Goal: Information Seeking & Learning: Understand process/instructions

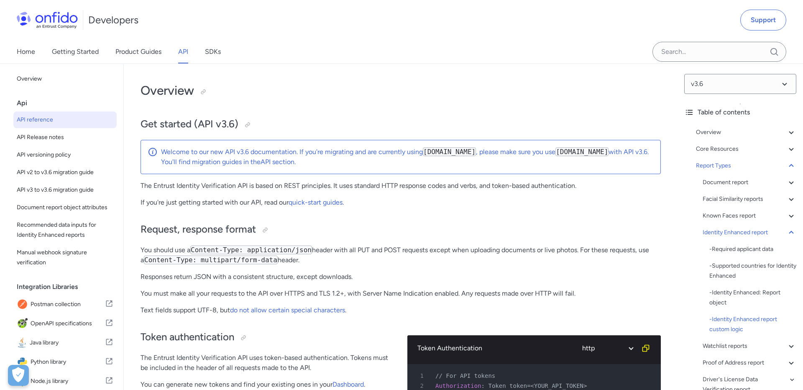
select select "http"
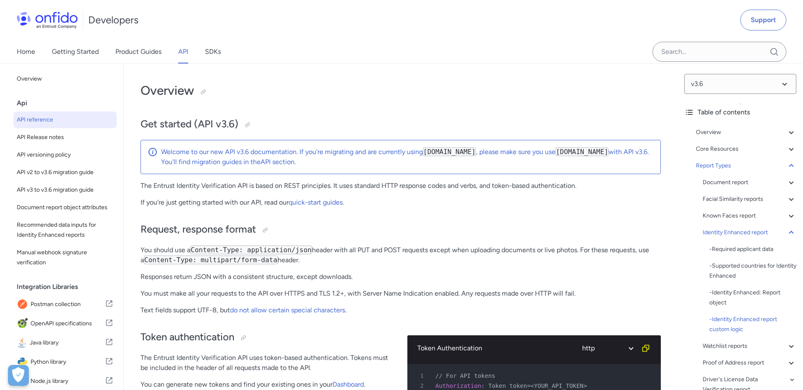
select select "http"
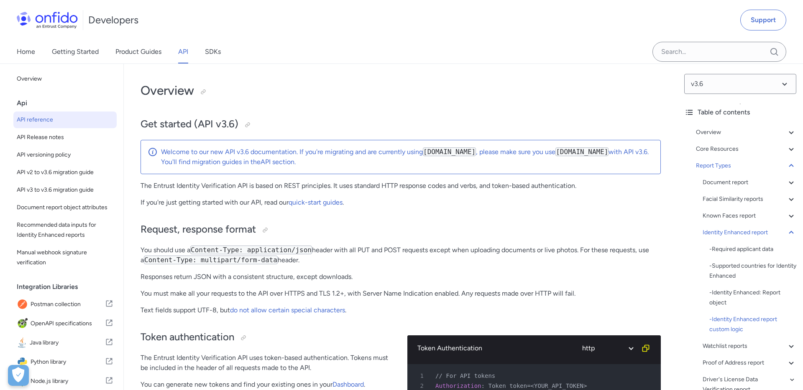
select select "http"
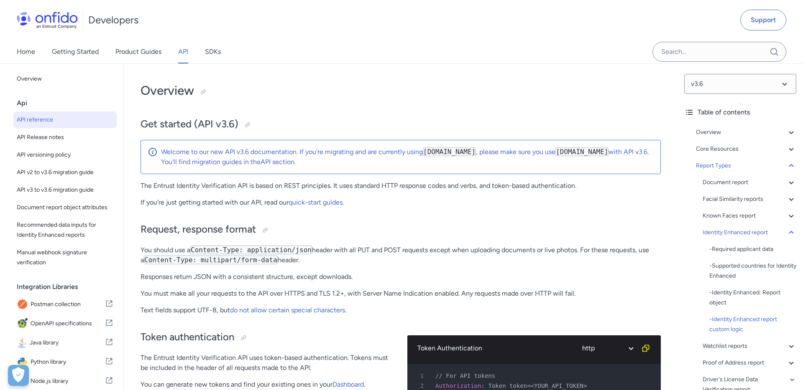
select select "http"
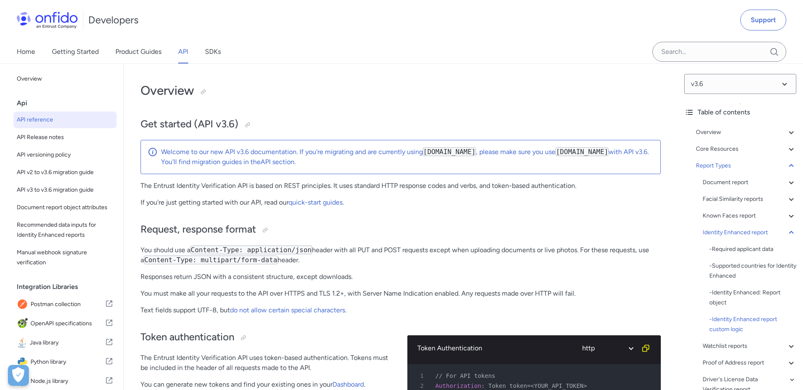
select select "http"
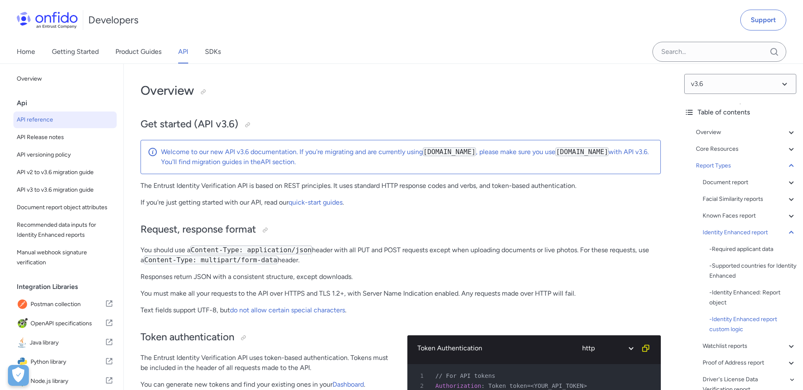
select select "http"
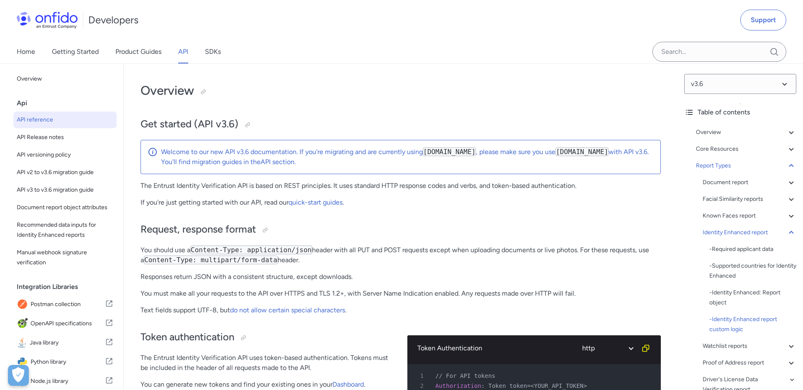
select select "http"
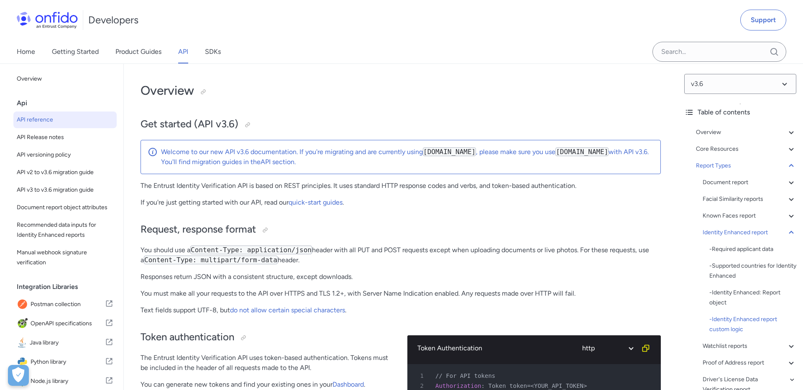
select select "http"
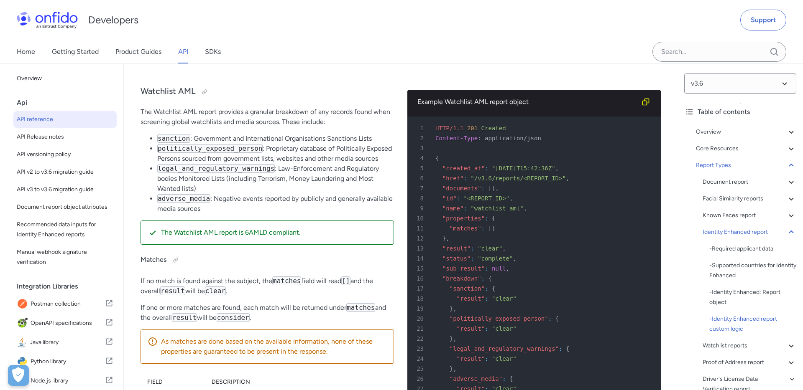
scroll to position [48962, 0]
click at [792, 229] on icon at bounding box center [791, 232] width 10 height 10
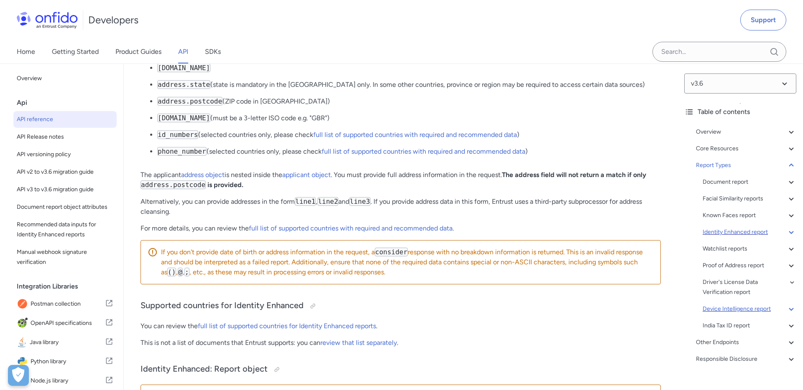
click at [716, 310] on div "Device Intelligence report" at bounding box center [749, 309] width 94 height 10
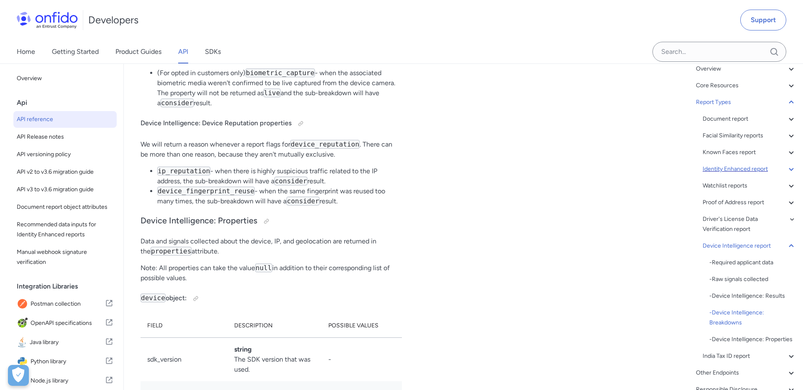
scroll to position [58868, 0]
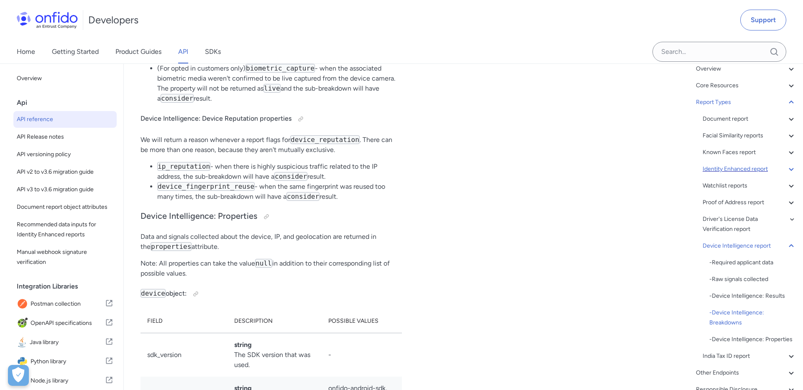
drag, startPoint x: 172, startPoint y: 200, endPoint x: 196, endPoint y: 199, distance: 23.4
copy code "application_authenticity"
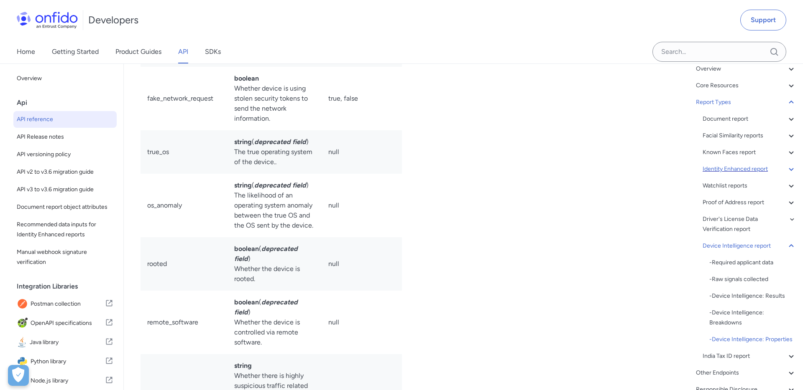
scroll to position [59637, 0]
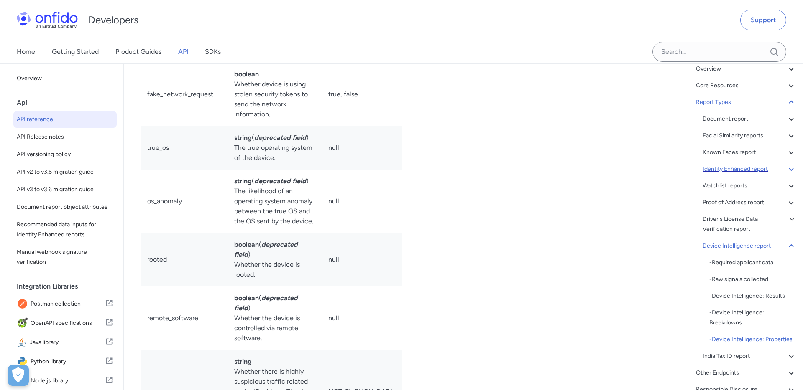
copy td "sdk_version"
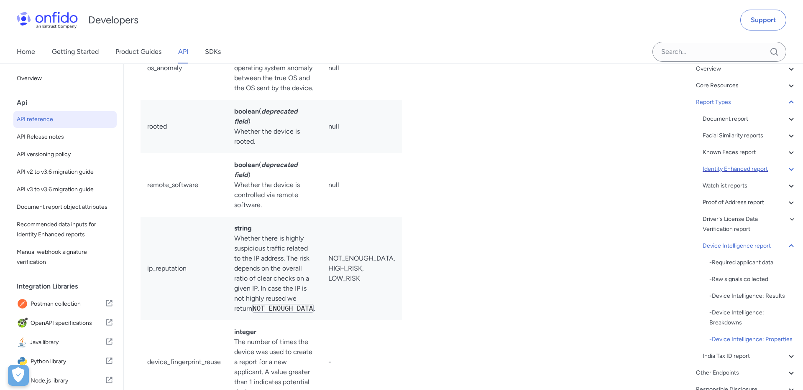
scroll to position [59771, 0]
copy td "authentication_type"
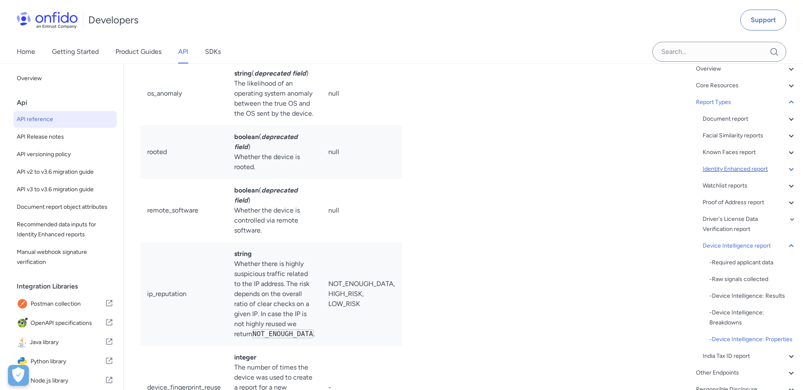
copy td "sdk_version"
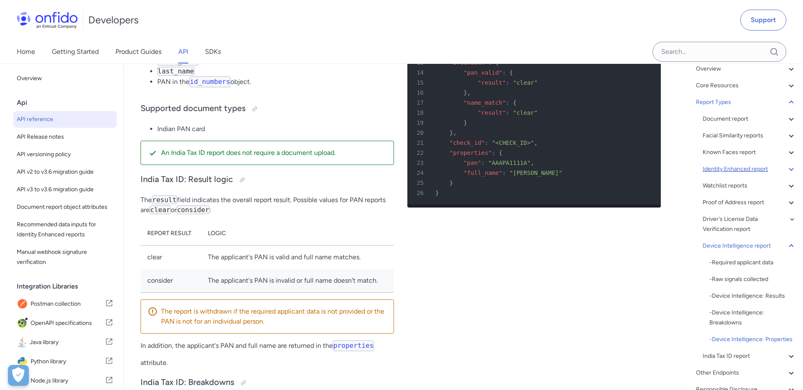
scroll to position [60982, 0]
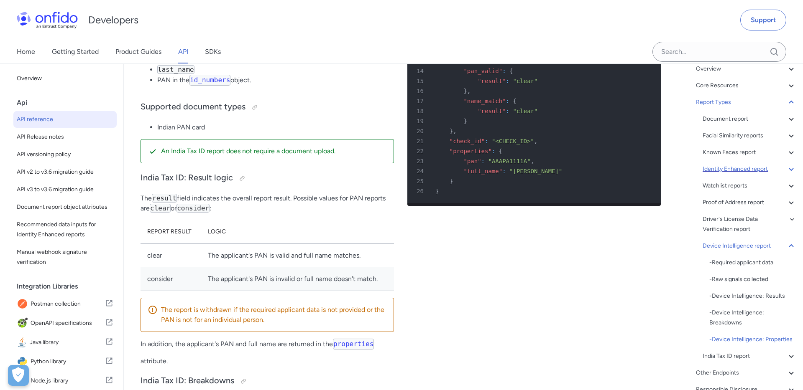
copy td "data_available"
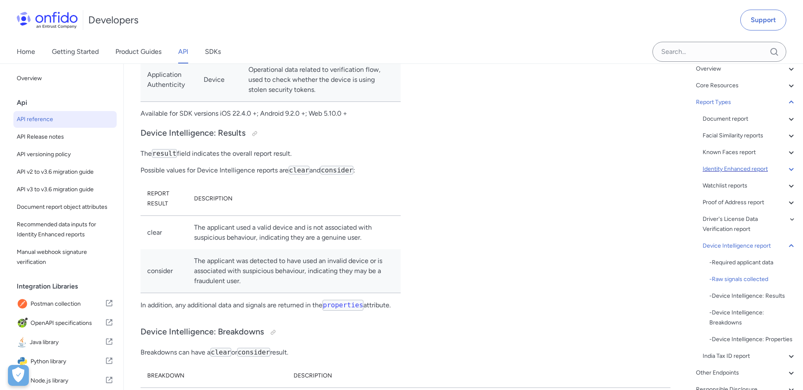
scroll to position [58077, 0]
click at [719, 339] on div "- Device Intelligence: Properties" at bounding box center [752, 340] width 87 height 10
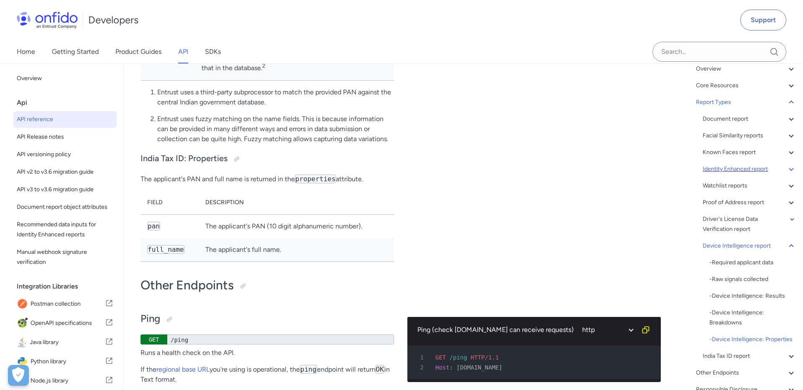
scroll to position [61436, 0]
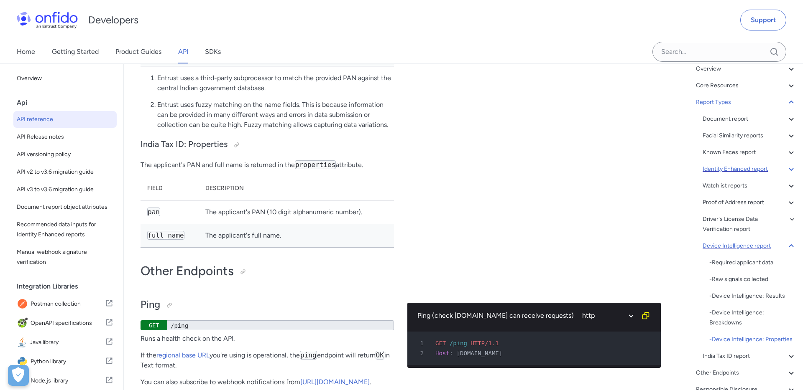
click at [790, 245] on icon at bounding box center [790, 246] width 5 height 3
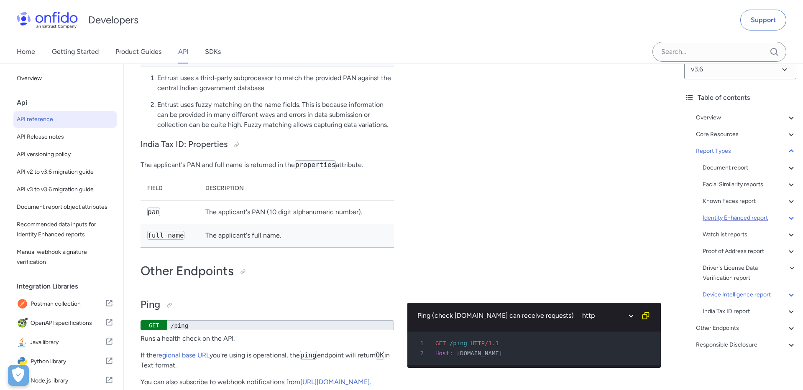
scroll to position [14, 0]
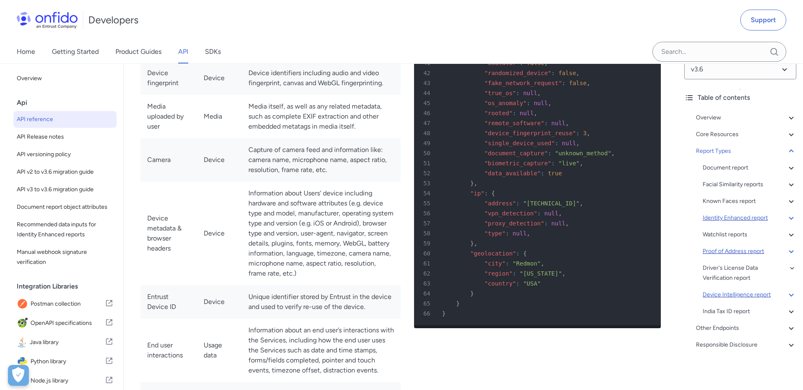
click at [724, 254] on div "Proof of Address report" at bounding box center [749, 252] width 94 height 10
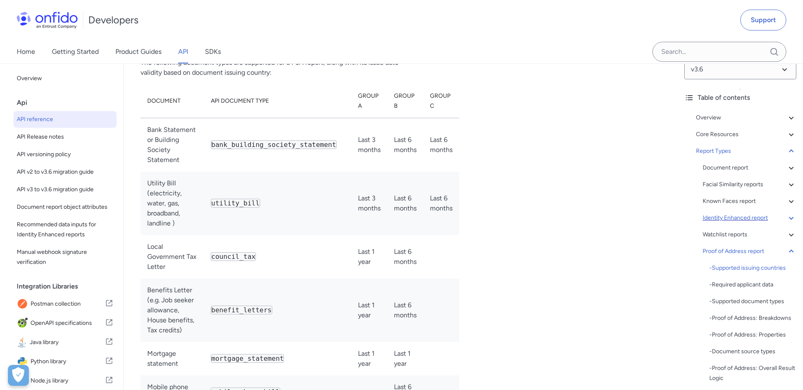
scroll to position [53197, 0]
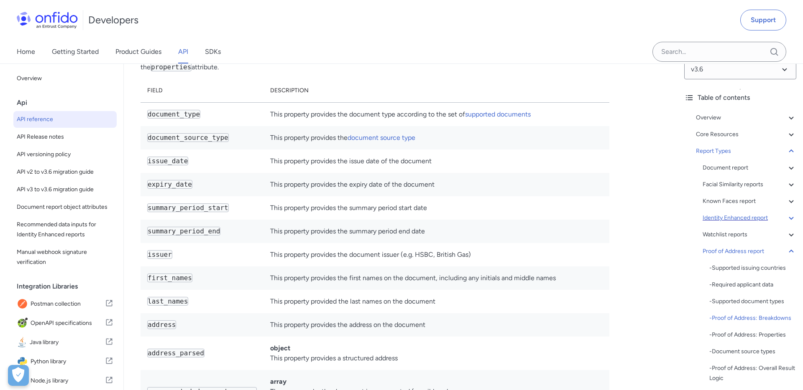
scroll to position [54401, 0]
copy code "image_integrity"
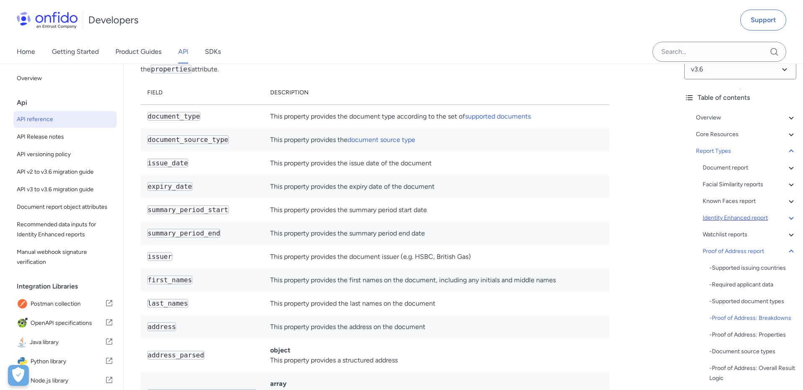
copy code "source_integrity"
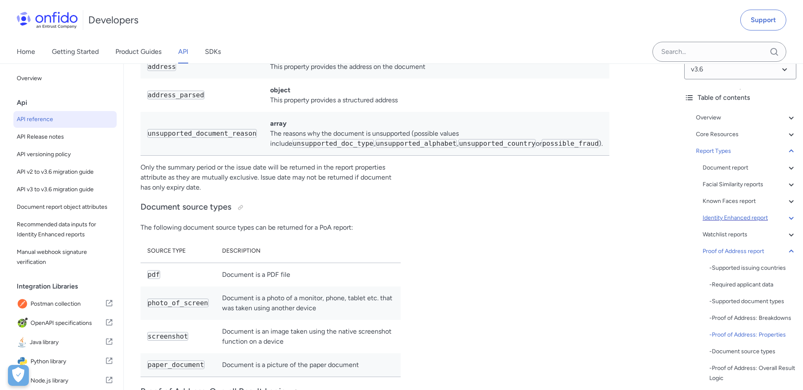
scroll to position [54669, 0]
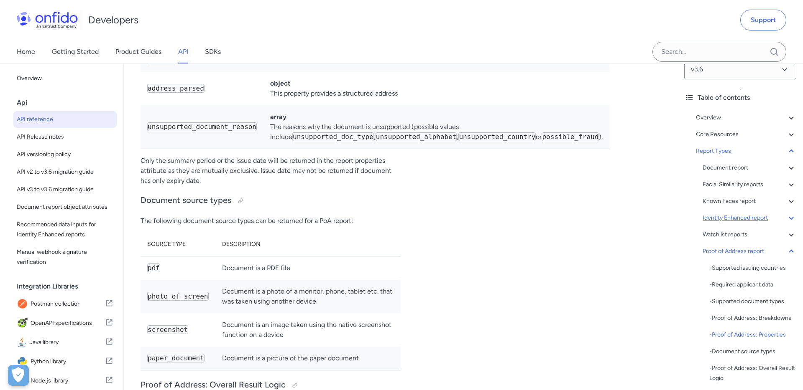
copy code "document_source_type"
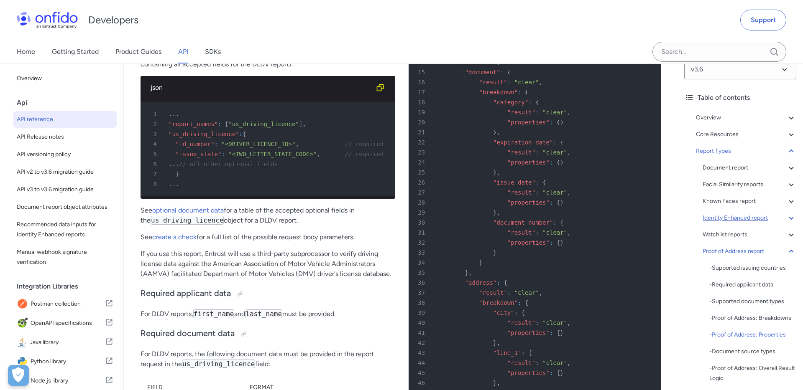
scroll to position [55206, 0]
click at [790, 252] on icon at bounding box center [791, 252] width 10 height 10
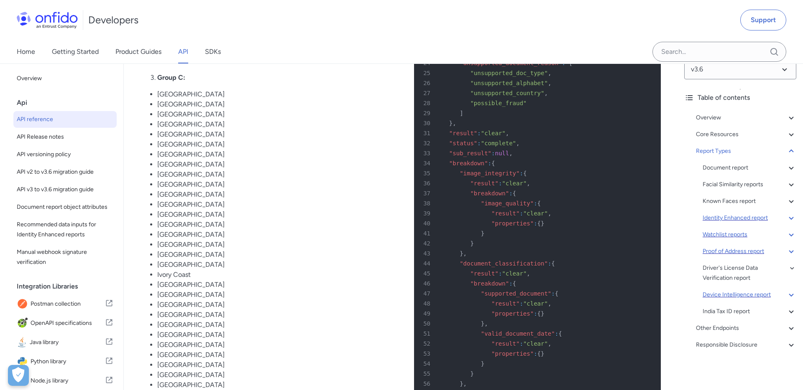
click at [722, 237] on div "Watchlist reports" at bounding box center [749, 235] width 94 height 10
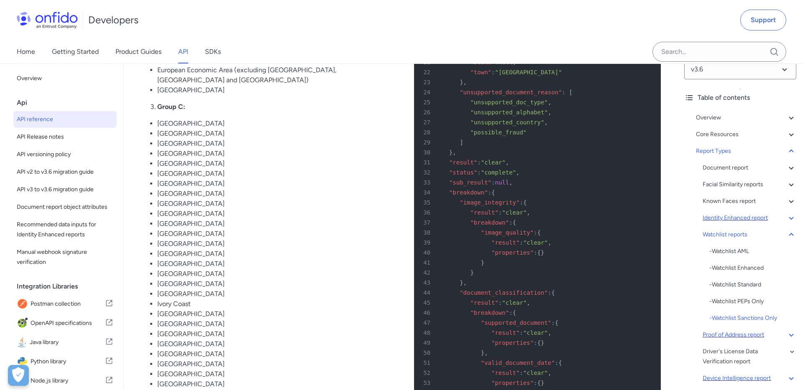
scroll to position [52412, 0]
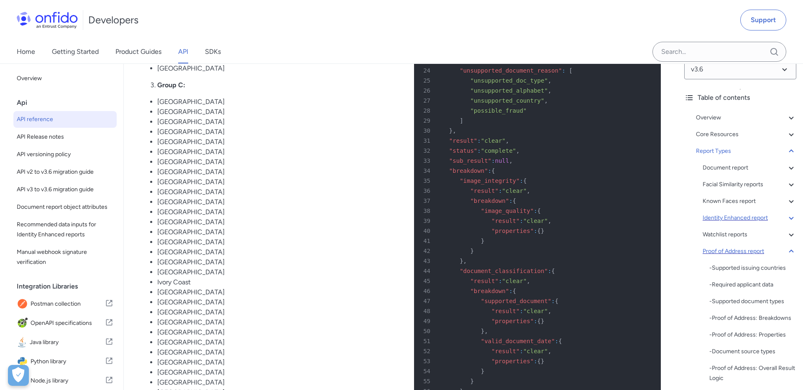
click at [790, 254] on icon at bounding box center [791, 252] width 10 height 10
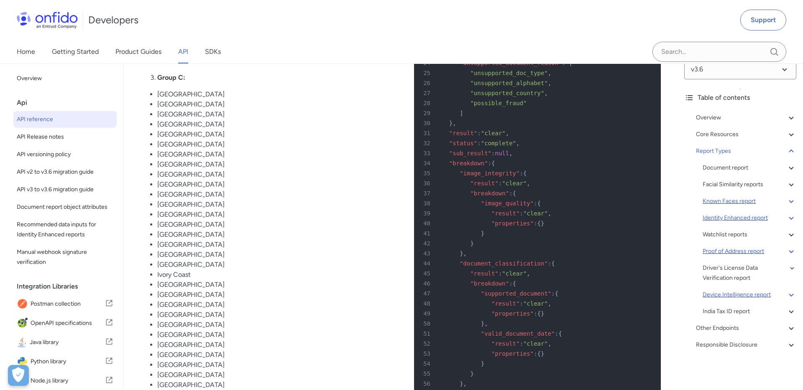
click at [717, 199] on div "Known Faces report" at bounding box center [749, 201] width 94 height 10
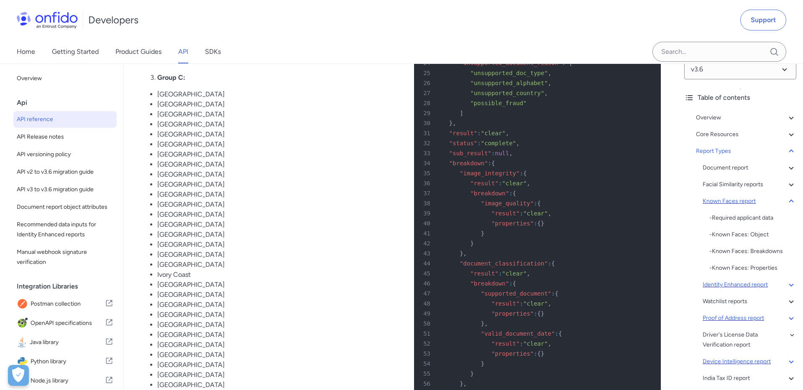
scroll to position [45221, 0]
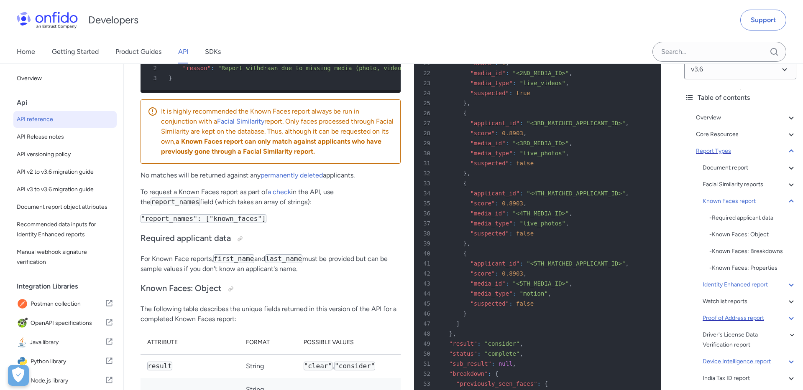
click at [792, 149] on icon at bounding box center [791, 151] width 10 height 10
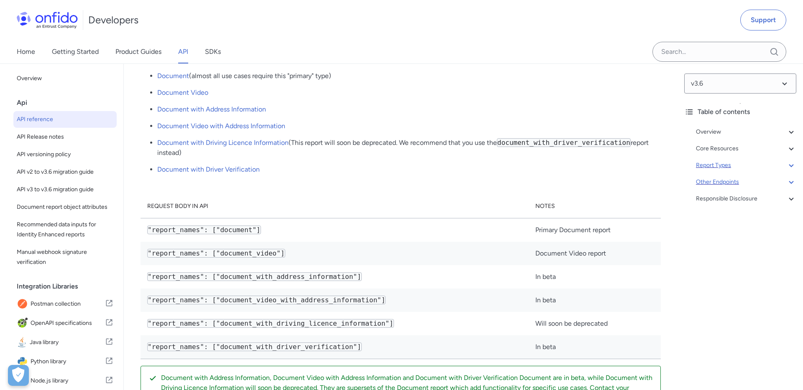
click at [791, 181] on icon at bounding box center [791, 182] width 10 height 10
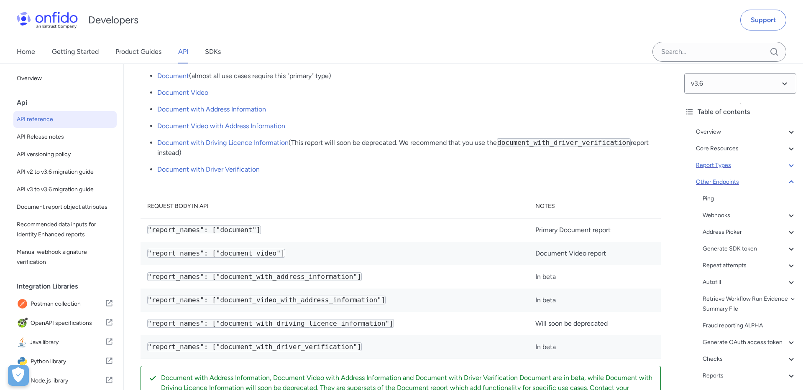
scroll to position [62371, 0]
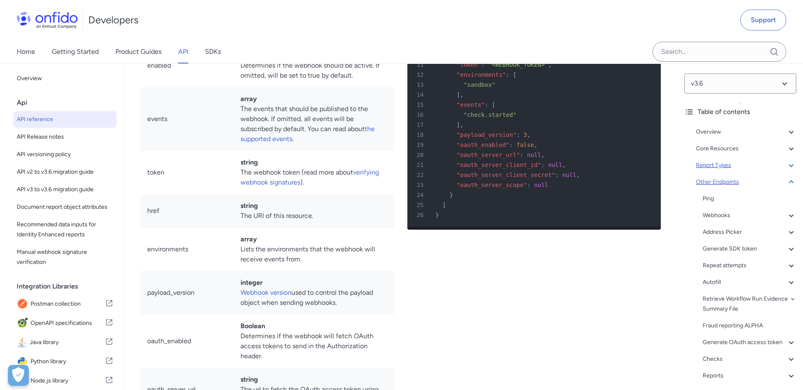
click at [791, 181] on icon at bounding box center [790, 182] width 5 height 3
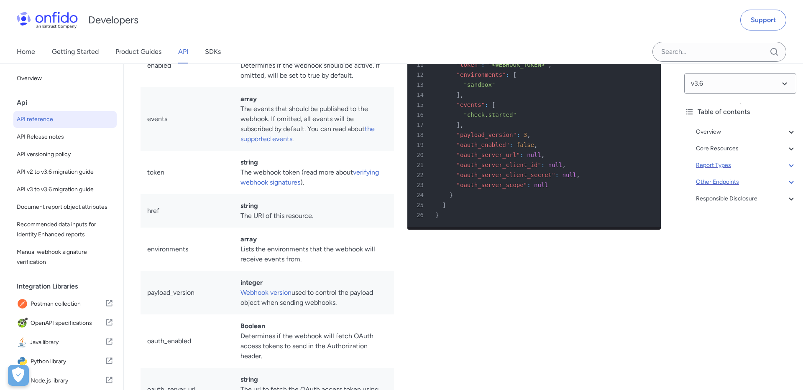
click at [791, 163] on icon at bounding box center [791, 166] width 10 height 10
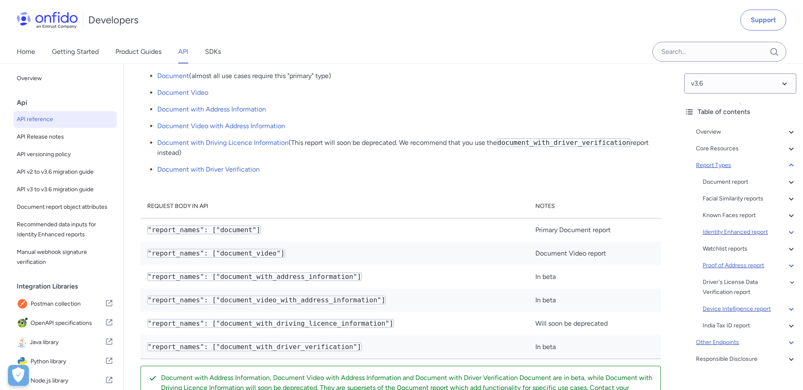
click at [791, 163] on icon at bounding box center [791, 166] width 10 height 10
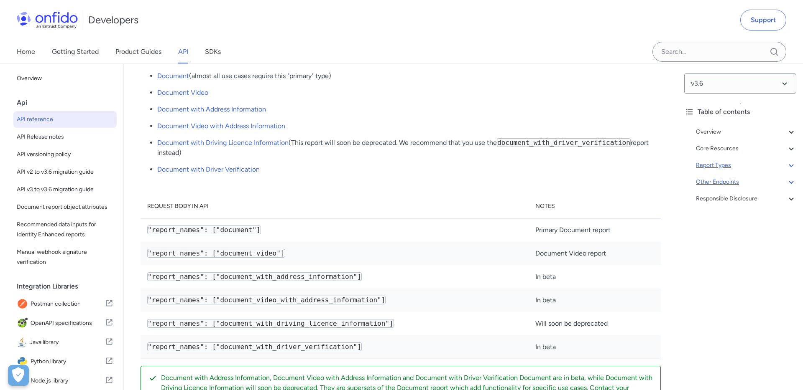
click at [792, 167] on icon at bounding box center [791, 166] width 10 height 10
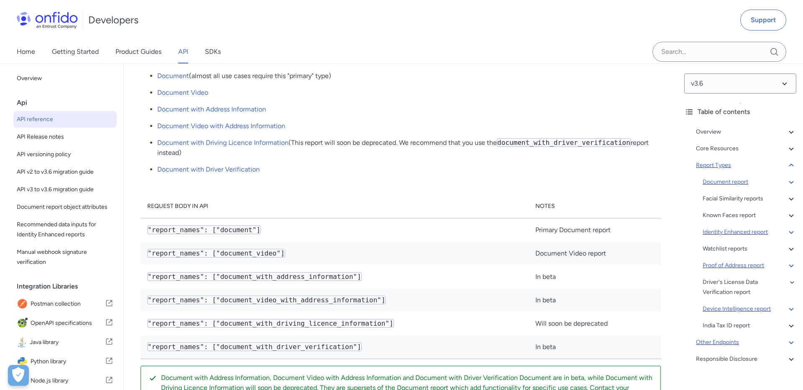
click at [792, 181] on icon at bounding box center [790, 182] width 5 height 3
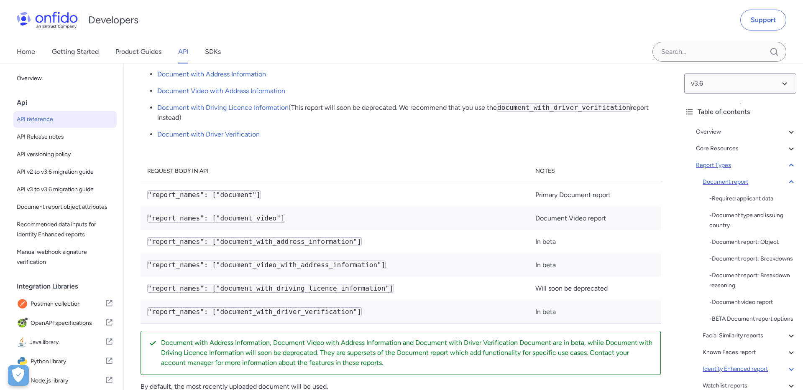
click at [792, 181] on icon at bounding box center [791, 182] width 10 height 10
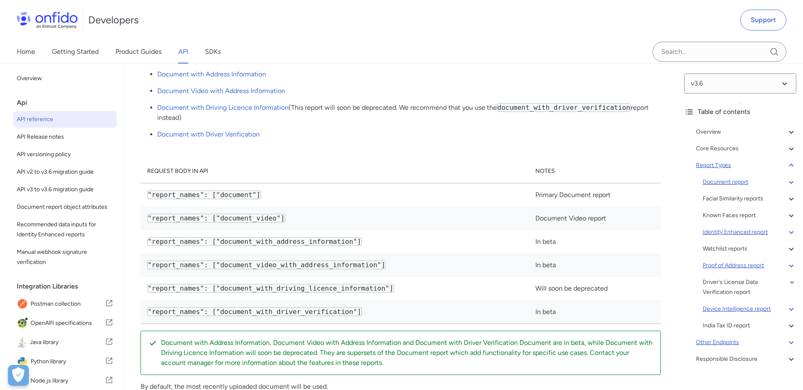
click at [792, 167] on icon at bounding box center [791, 166] width 10 height 10
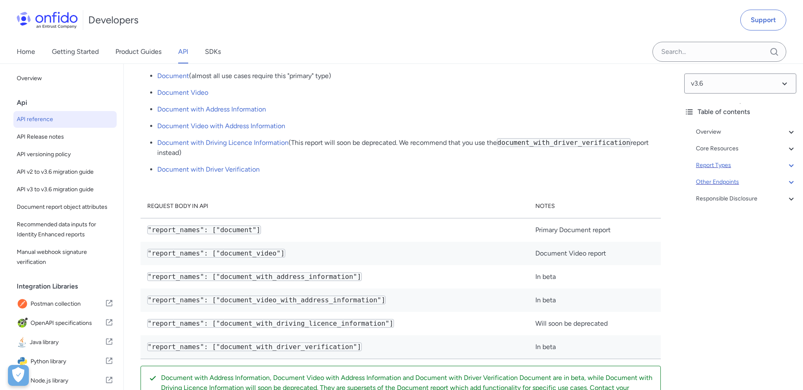
click at [789, 165] on icon at bounding box center [791, 166] width 10 height 10
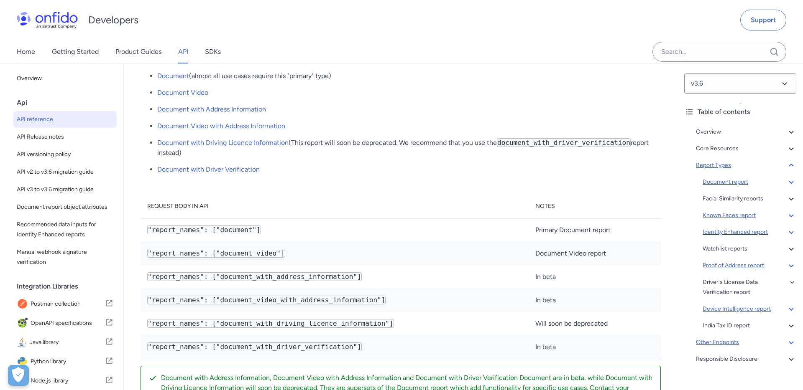
click at [731, 216] on div "Known Faces report" at bounding box center [749, 216] width 94 height 10
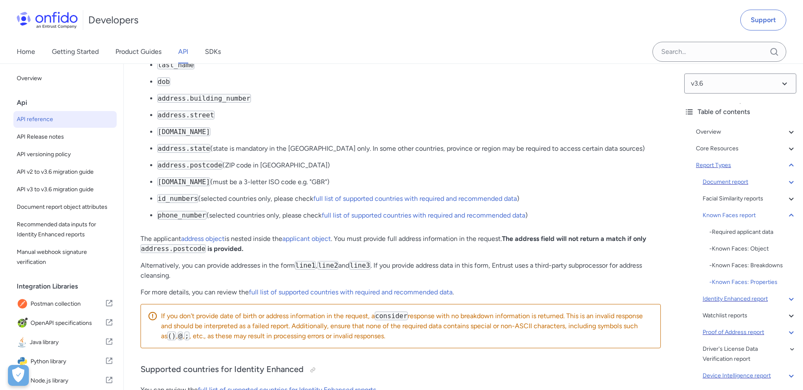
scroll to position [46349, 0]
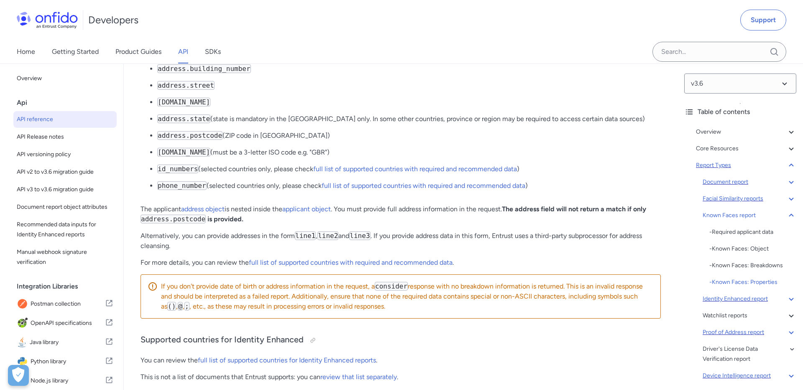
click at [789, 198] on icon at bounding box center [790, 199] width 5 height 3
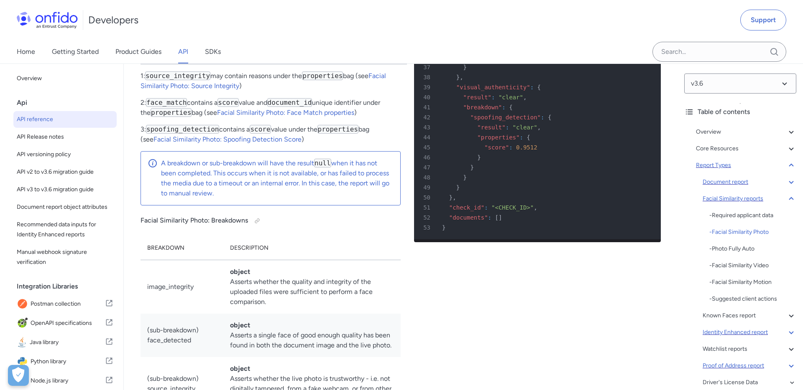
scroll to position [38536, 0]
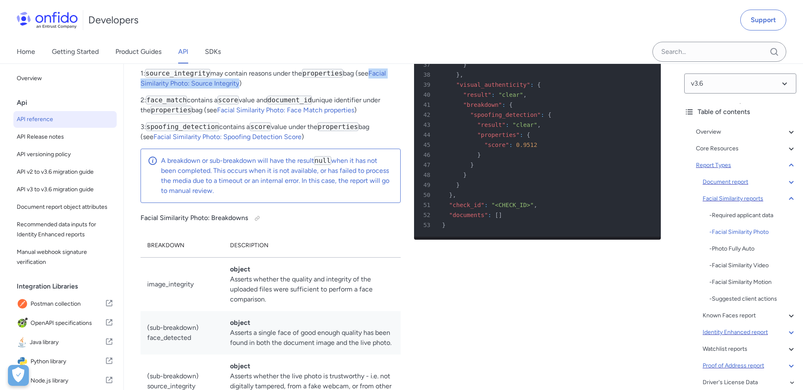
click at [259, 89] on p "1: source_integrity may contain reasons under the properties bag (see Facial Si…" at bounding box center [270, 79] width 260 height 20
click at [201, 115] on p "2: face_match contains a score value and document_id unique identifier under th…" at bounding box center [270, 105] width 260 height 20
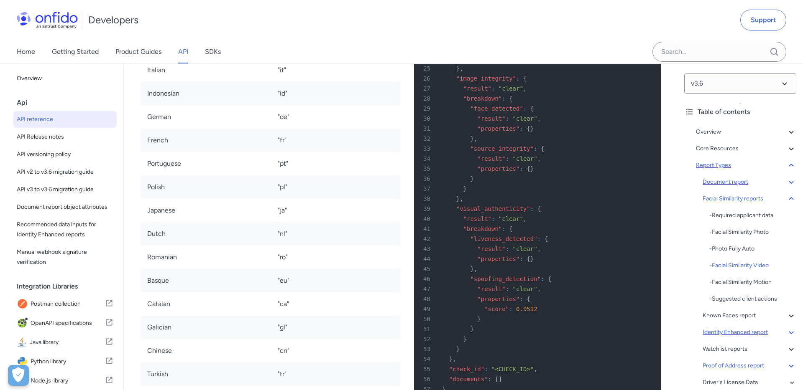
scroll to position [41332, 0]
click at [736, 283] on div "- Facial Similarity Motion" at bounding box center [752, 283] width 87 height 10
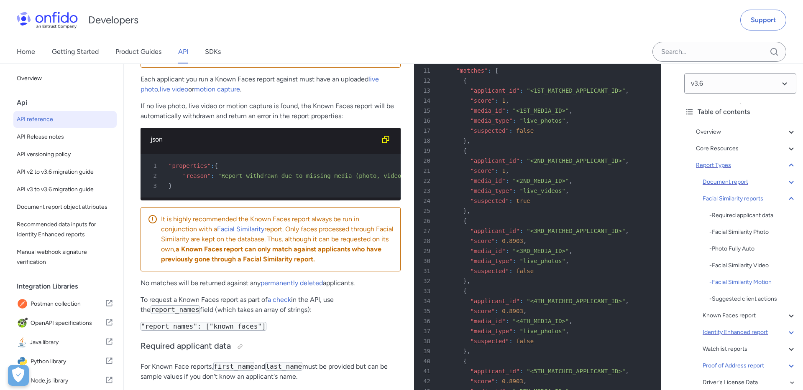
scroll to position [45114, 0]
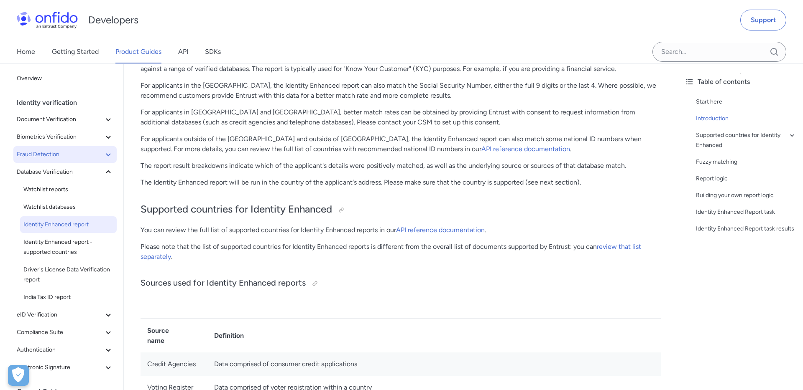
click at [108, 152] on icon at bounding box center [108, 155] width 10 height 10
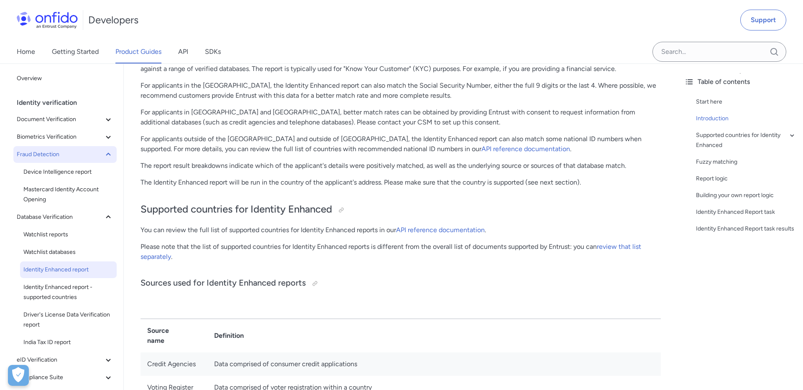
click at [108, 152] on icon at bounding box center [108, 155] width 10 height 10
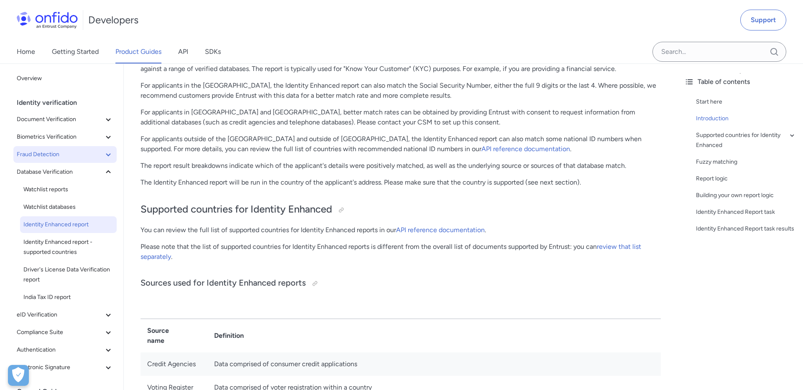
click at [108, 152] on icon at bounding box center [108, 155] width 10 height 10
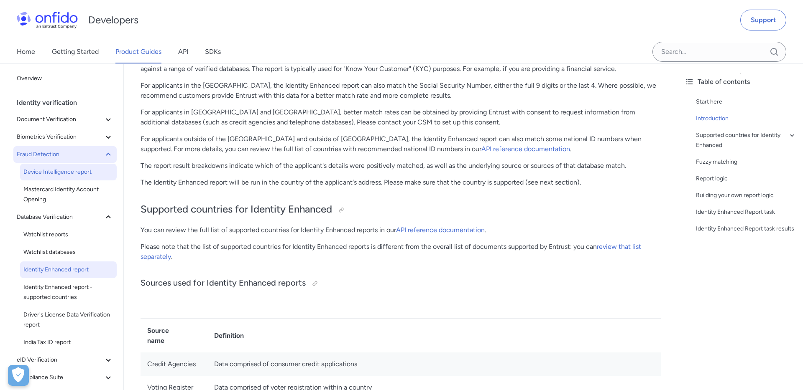
click at [66, 165] on link "Device Intelligence report" at bounding box center [68, 172] width 97 height 17
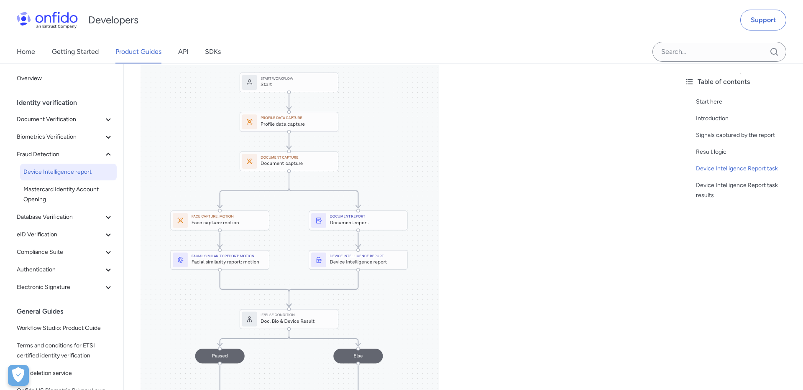
scroll to position [551, 0]
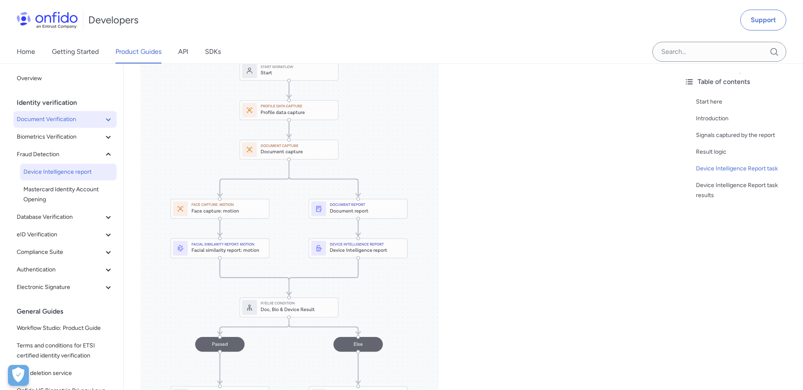
click at [108, 122] on icon at bounding box center [108, 120] width 10 height 10
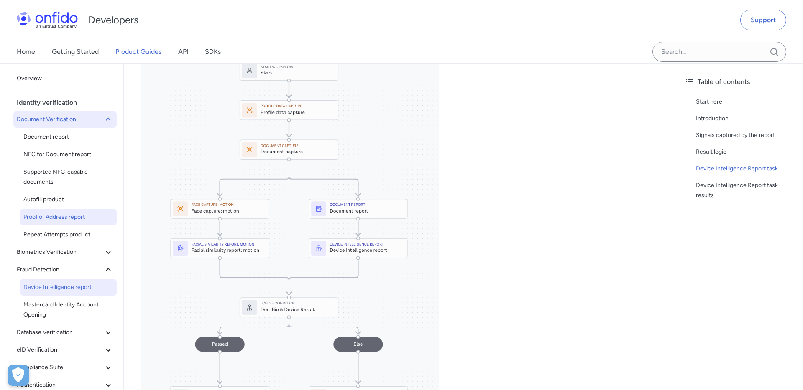
click at [64, 222] on link "Proof of Address report" at bounding box center [68, 217] width 97 height 17
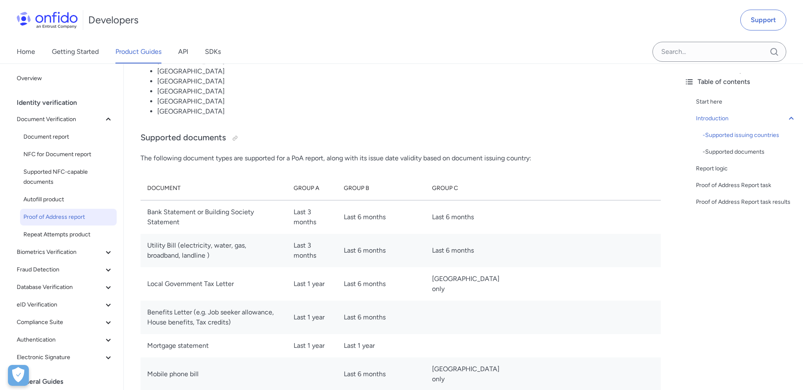
scroll to position [846, 0]
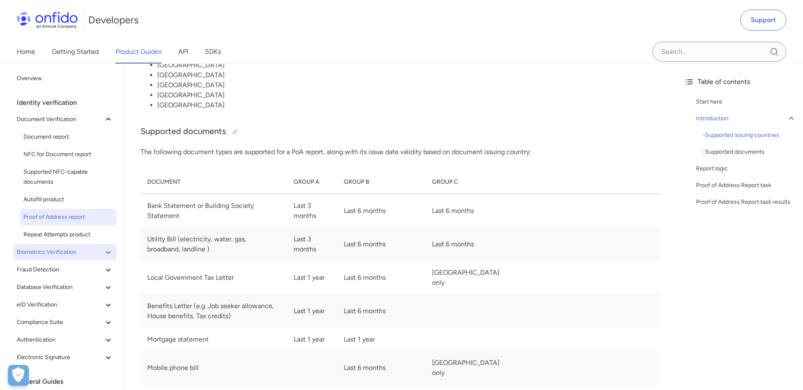
click at [105, 257] on icon at bounding box center [108, 252] width 10 height 10
click at [107, 271] on icon at bounding box center [108, 270] width 10 height 10
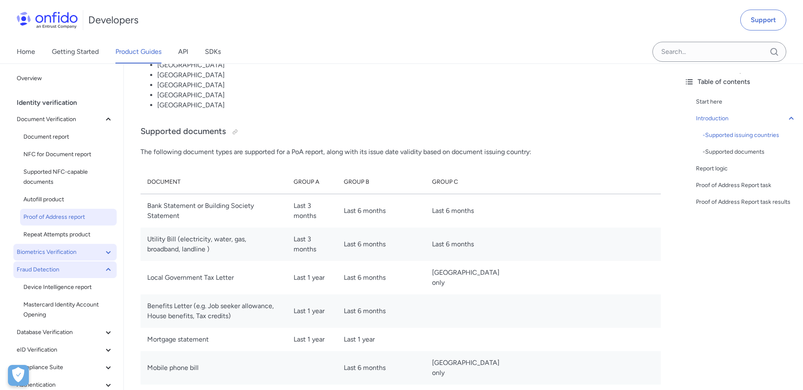
click at [107, 268] on icon at bounding box center [108, 270] width 10 height 10
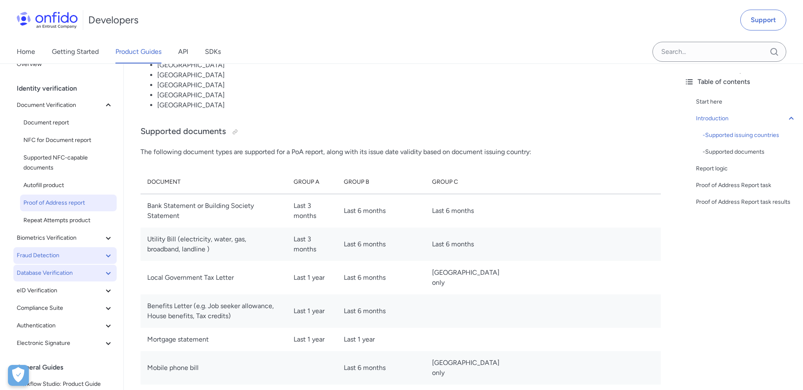
click at [104, 270] on icon at bounding box center [108, 273] width 10 height 10
click at [70, 293] on span "Watchlist reports" at bounding box center [68, 291] width 90 height 10
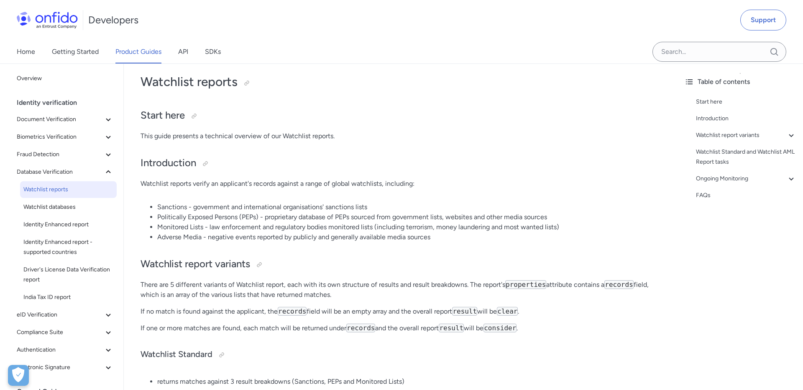
scroll to position [11, 0]
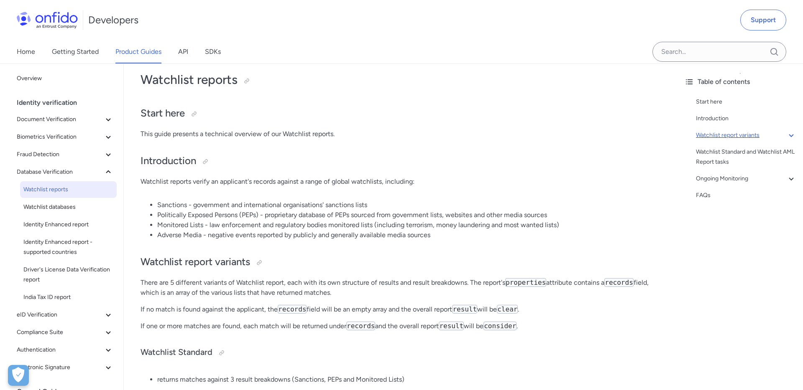
click at [794, 133] on icon at bounding box center [791, 135] width 10 height 10
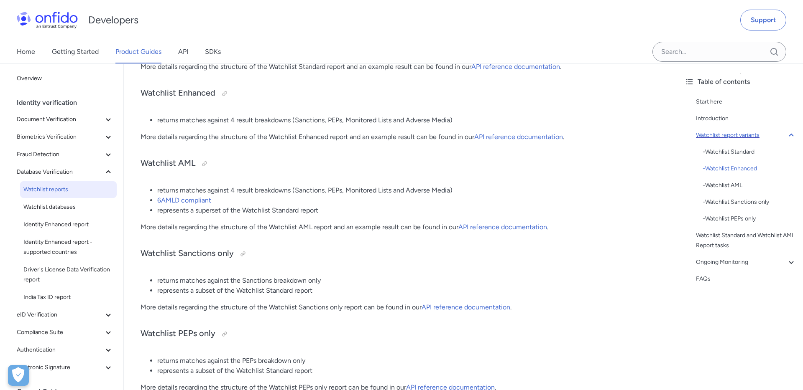
scroll to position [342, 0]
click at [111, 122] on icon at bounding box center [108, 120] width 10 height 10
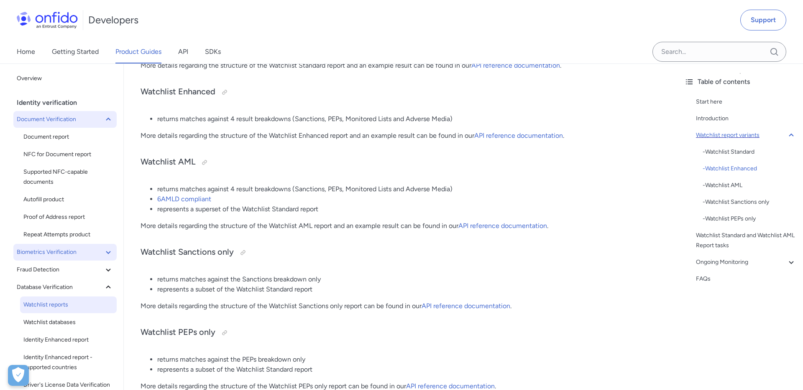
click at [104, 253] on icon at bounding box center [108, 252] width 10 height 10
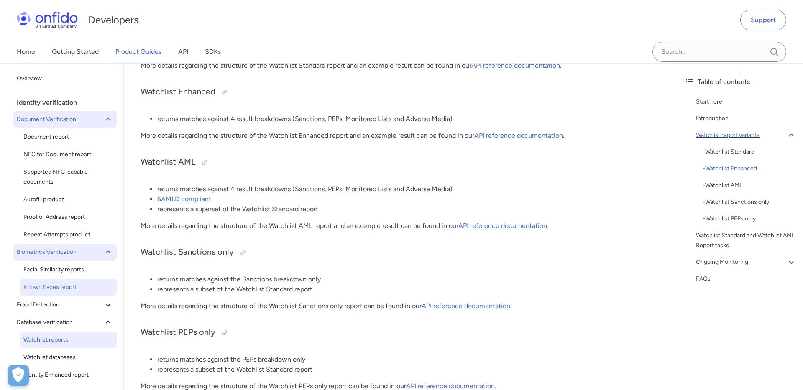
click at [70, 284] on span "Known Faces report" at bounding box center [68, 288] width 90 height 10
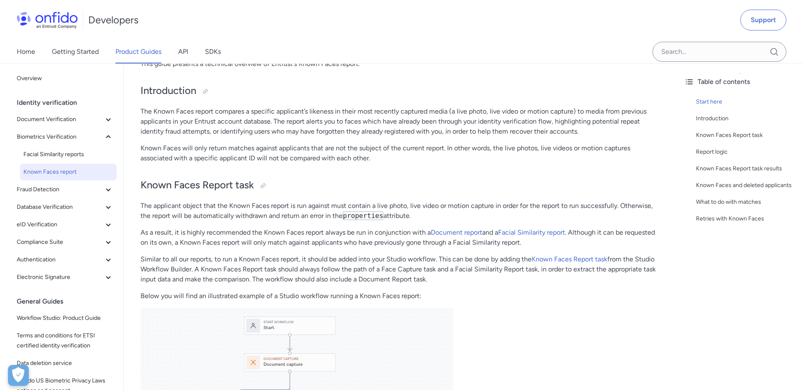
scroll to position [82, 0]
click at [335, 242] on p "As a result, it is highly recommended the Known Faces report always be run in c…" at bounding box center [400, 237] width 520 height 20
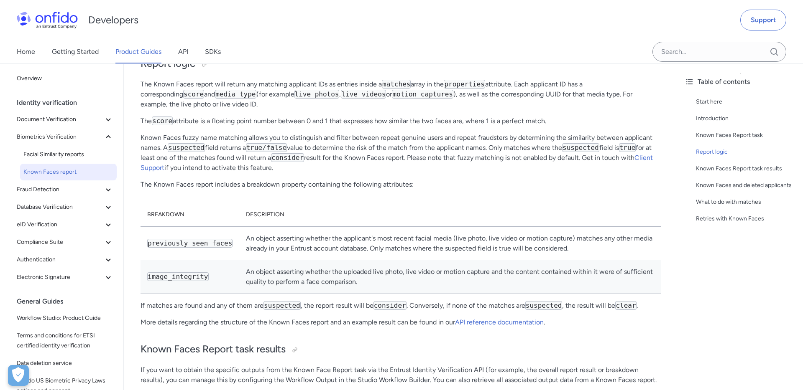
scroll to position [732, 0]
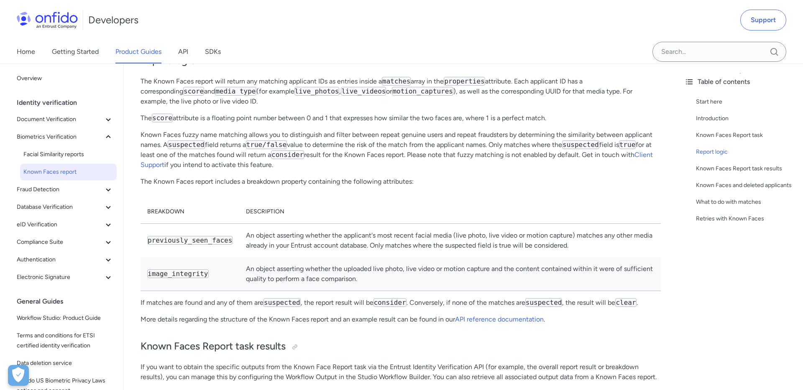
click at [236, 158] on p "Known Faces fuzzy name matching allows you to distinguish and filter between re…" at bounding box center [400, 150] width 520 height 40
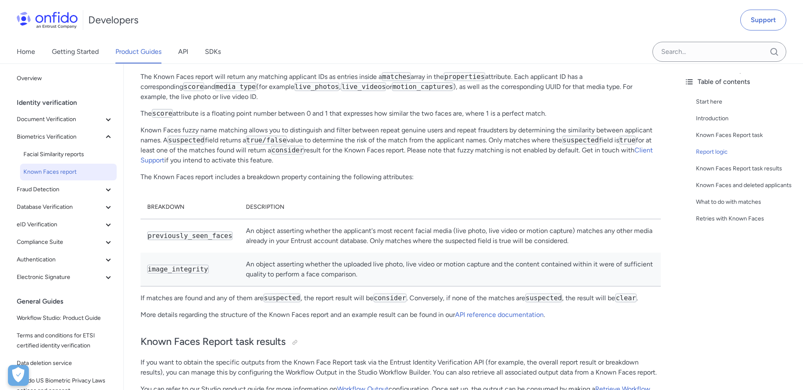
scroll to position [742, 0]
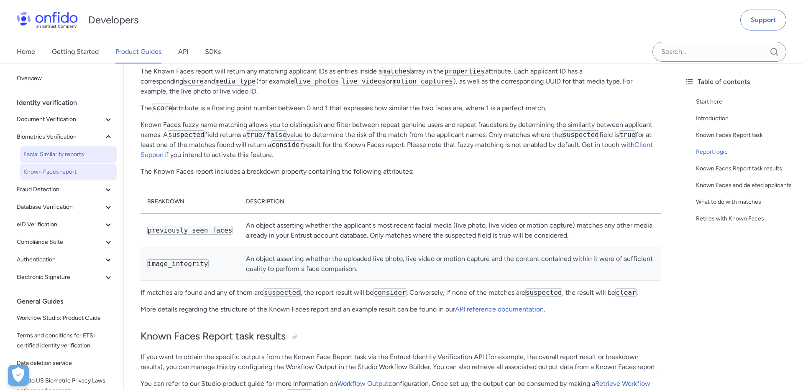
click at [72, 152] on span "Facial Similarity reports" at bounding box center [68, 155] width 90 height 10
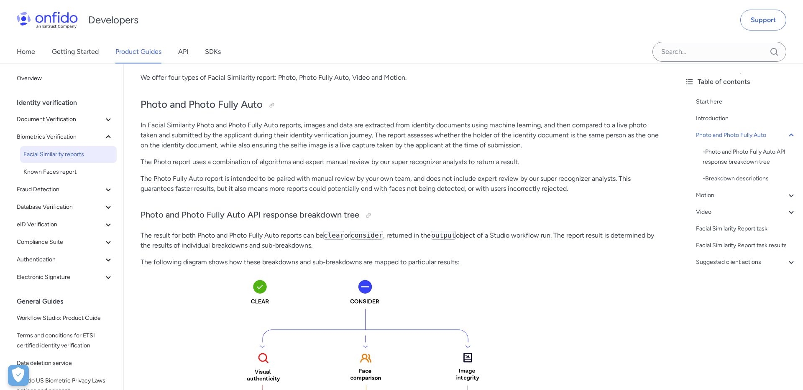
scroll to position [163, 0]
click at [712, 224] on div "Facial Similarity Report task" at bounding box center [746, 229] width 100 height 10
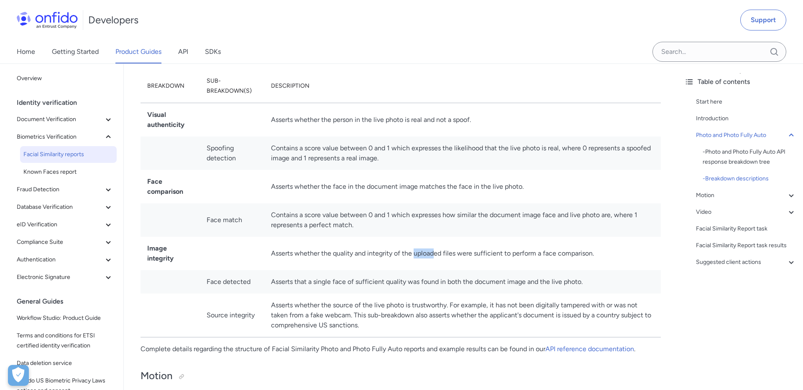
scroll to position [685, 0]
click at [295, 157] on td "Contains a score value between 0 and 1 which expresses the likelihood that the …" at bounding box center [462, 152] width 396 height 33
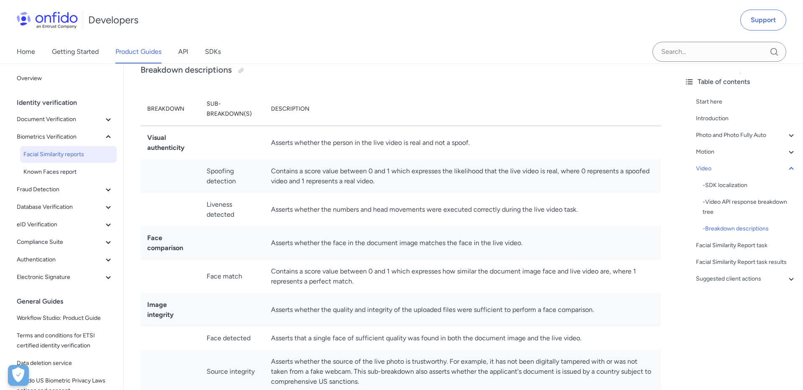
scroll to position [2926, 0]
click at [745, 133] on div "Photo and Photo Fully Auto" at bounding box center [746, 135] width 100 height 10
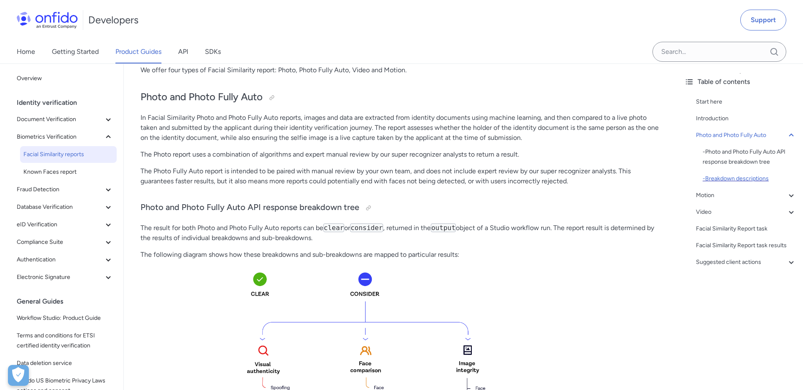
click at [739, 175] on div "- Breakdown descriptions" at bounding box center [749, 179] width 94 height 10
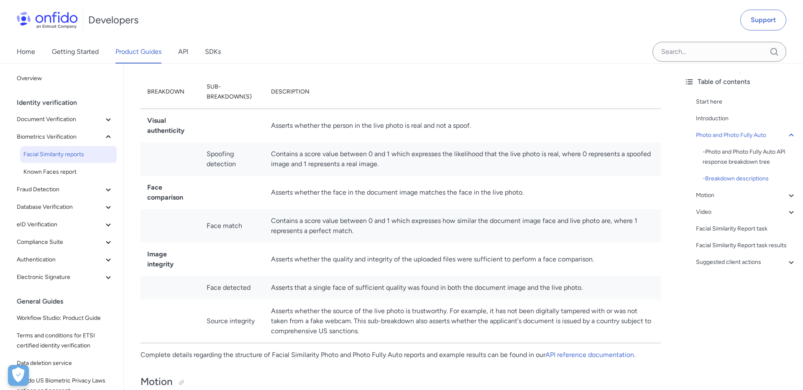
scroll to position [700, 0]
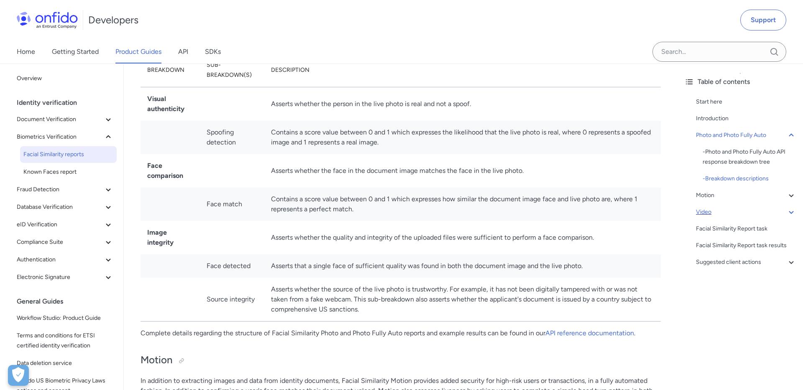
click at [701, 214] on div "Video" at bounding box center [746, 212] width 100 height 10
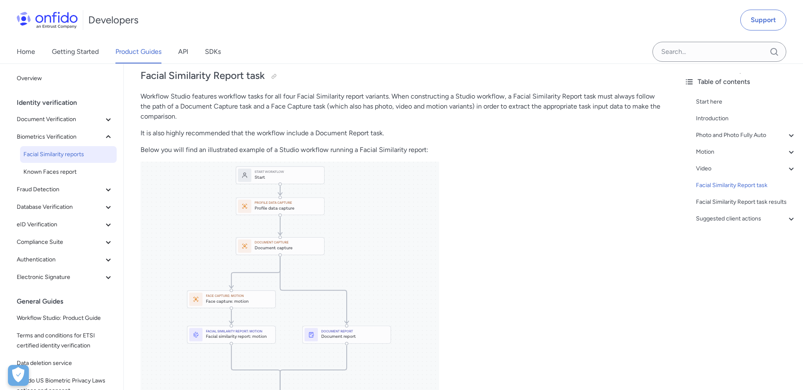
scroll to position [3283, 0]
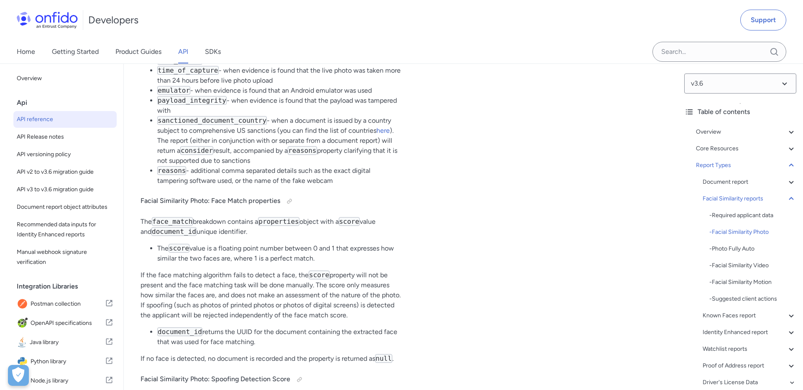
scroll to position [39228, 0]
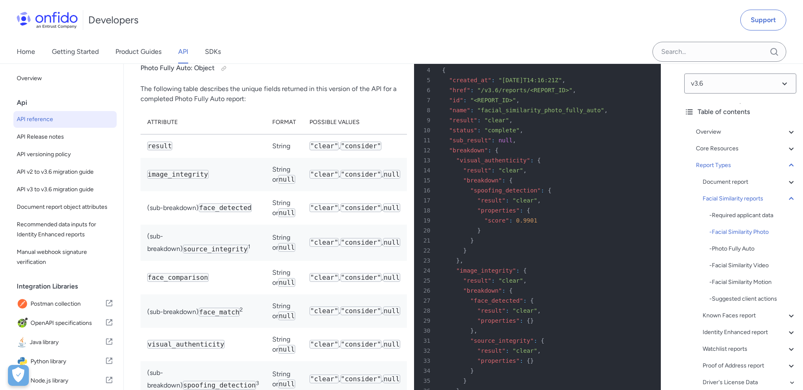
copy code "spoofing_detection"
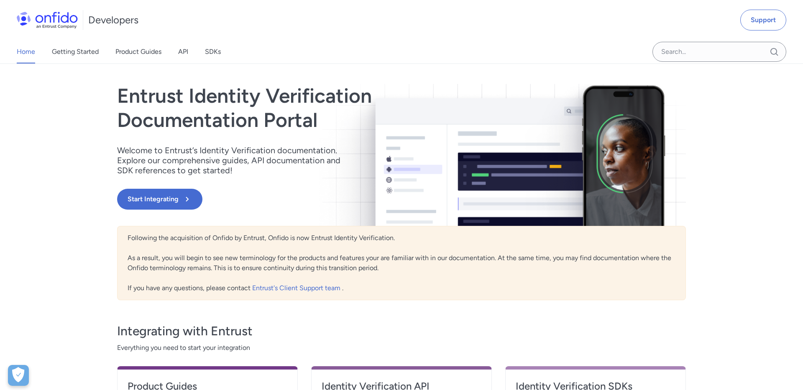
click at [152, 56] on link "Product Guides" at bounding box center [138, 51] width 46 height 23
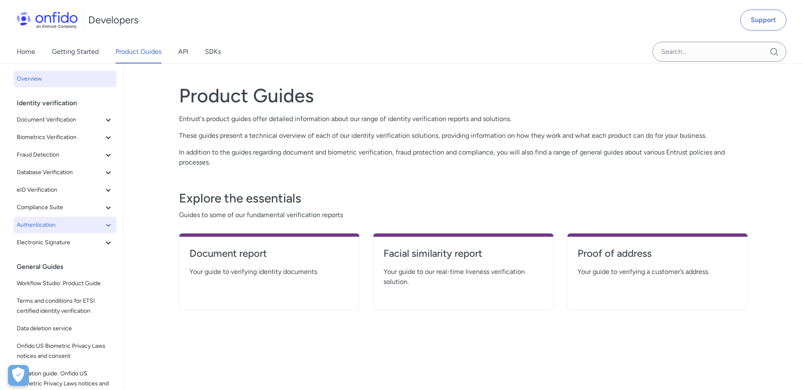
click at [109, 225] on icon at bounding box center [108, 225] width 10 height 10
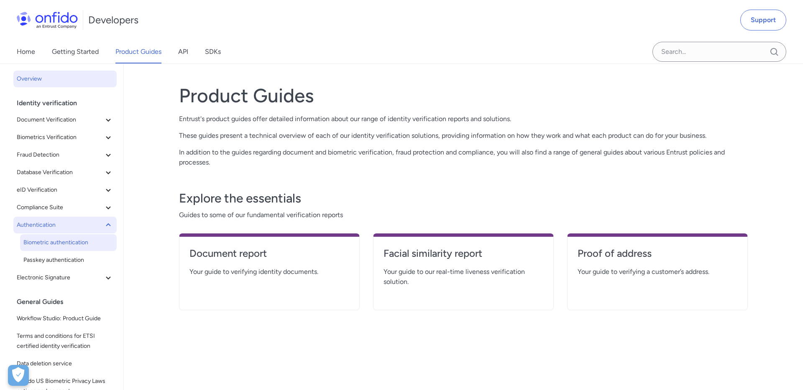
click at [71, 245] on span "Biometric authentication" at bounding box center [68, 243] width 90 height 10
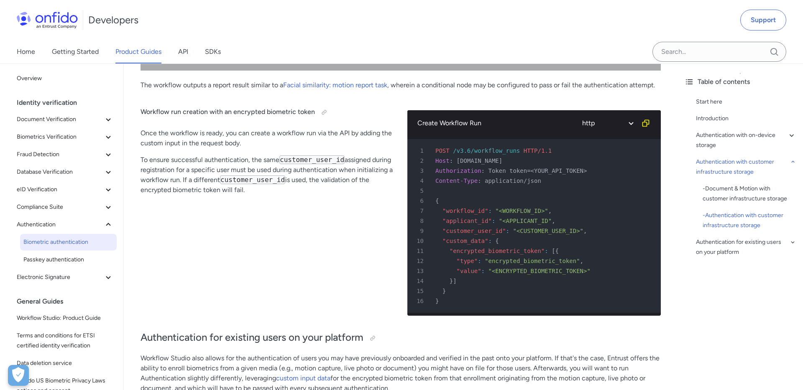
scroll to position [3462, 0]
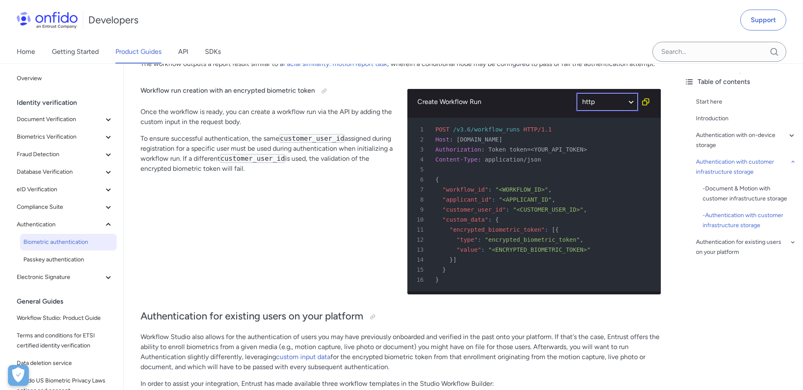
click at [631, 102] on select "http bash" at bounding box center [607, 101] width 63 height 19
click at [576, 92] on select "http bash" at bounding box center [607, 101] width 63 height 19
click at [333, 130] on div "Workflow run creation with an encrypted biometric token Once the workflow is re…" at bounding box center [266, 189] width 253 height 226
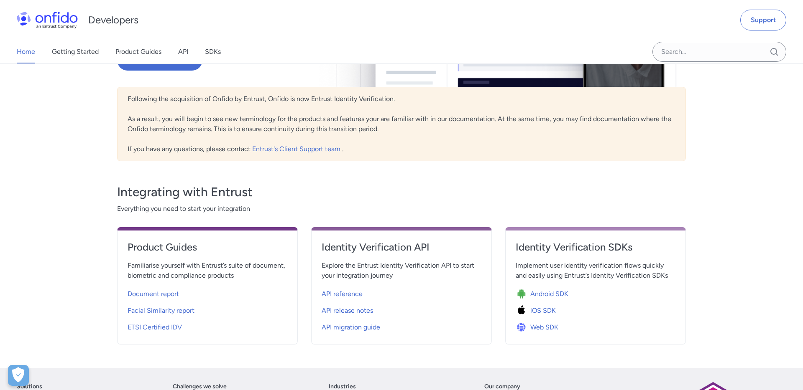
scroll to position [140, 0]
click at [350, 294] on span "API reference" at bounding box center [341, 294] width 41 height 10
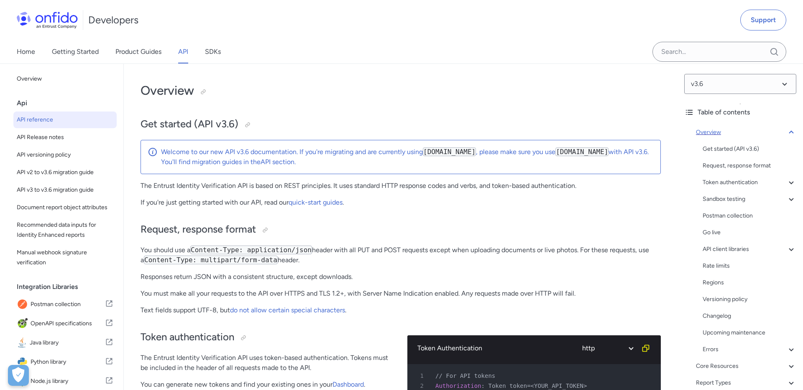
click at [792, 129] on icon at bounding box center [791, 132] width 10 height 10
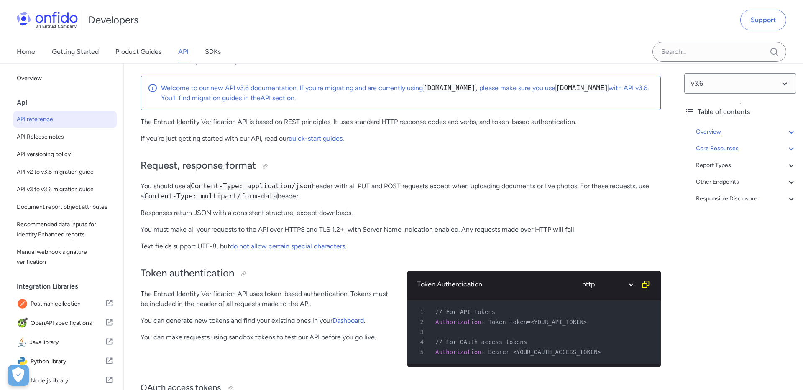
click at [727, 152] on div "Core Resources" at bounding box center [746, 149] width 100 height 10
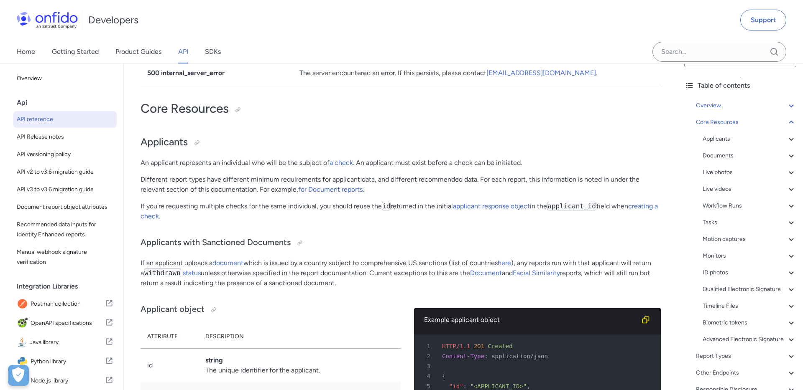
scroll to position [33, 0]
click at [723, 202] on div "Workflow Runs" at bounding box center [749, 200] width 94 height 10
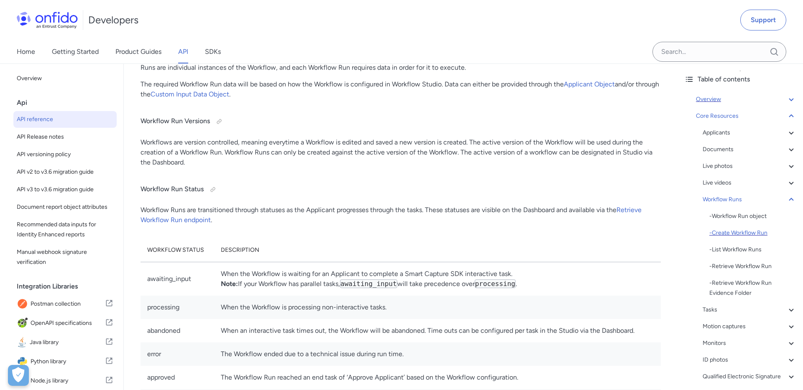
click at [725, 235] on div "- Create Workflow Run" at bounding box center [752, 233] width 87 height 10
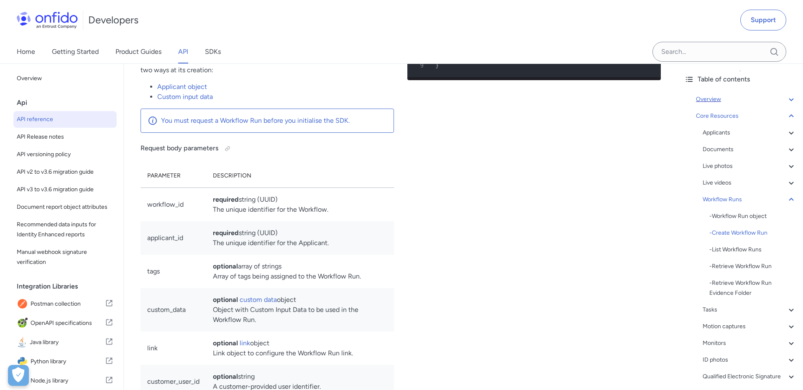
scroll to position [19549, 0]
